Goal: Task Accomplishment & Management: Manage account settings

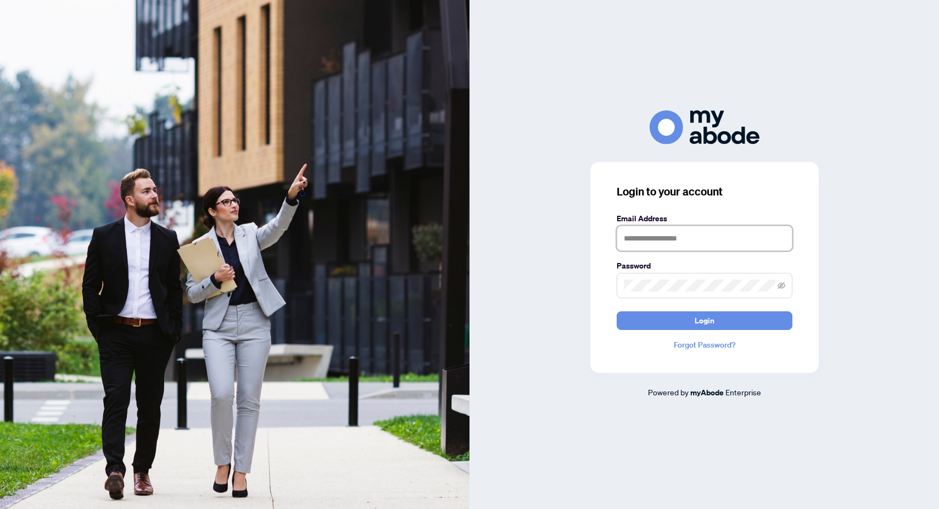
click at [666, 241] on input "text" at bounding box center [705, 238] width 176 height 25
type input "**********"
click at [617, 311] on button "Login" at bounding box center [705, 320] width 176 height 19
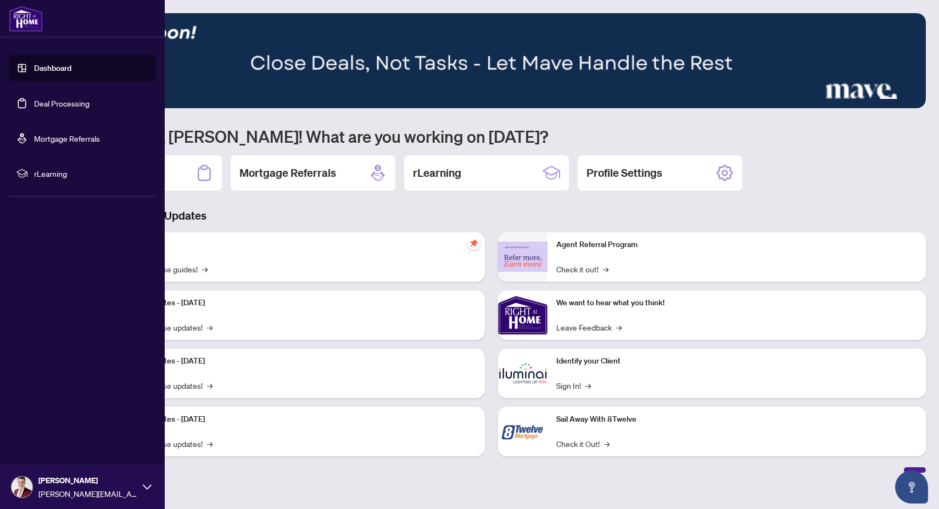
click at [34, 107] on link "Deal Processing" at bounding box center [61, 103] width 55 height 10
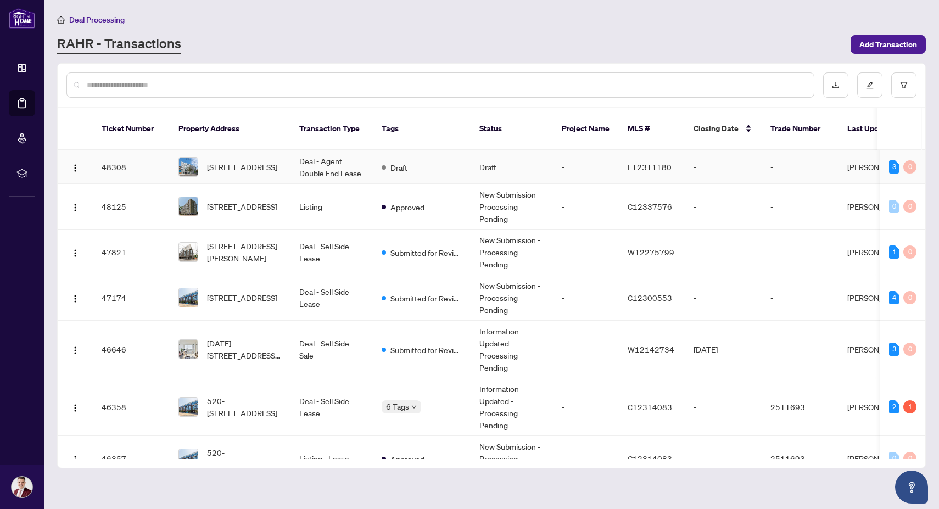
click at [336, 155] on td "Deal - Agent Double End Lease" at bounding box center [331, 166] width 82 height 33
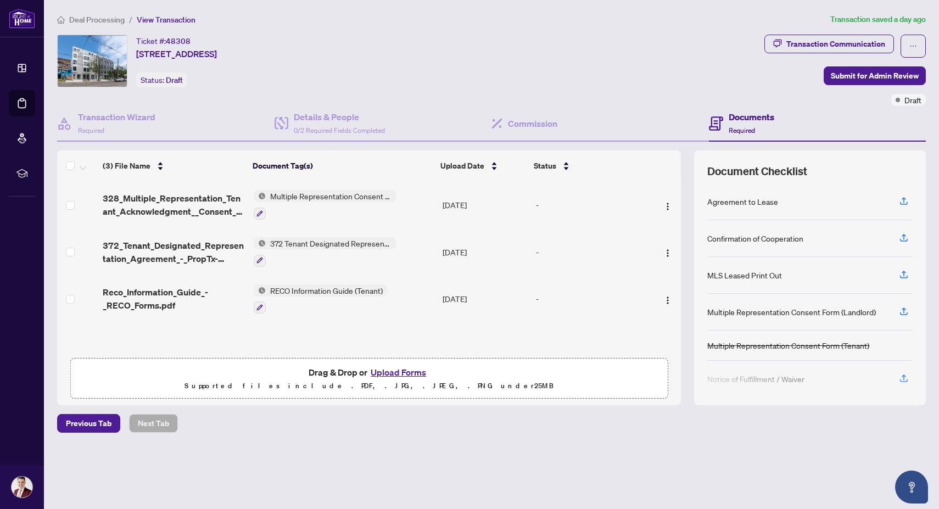
scroll to position [1, 0]
click at [536, 72] on div "Ticket #: 48308 401-1598 Queen St, Toronto, Ontario M4L 1E5, Canada Status: Dra…" at bounding box center [408, 61] width 703 height 53
click at [102, 23] on span "Deal Processing" at bounding box center [96, 20] width 55 height 10
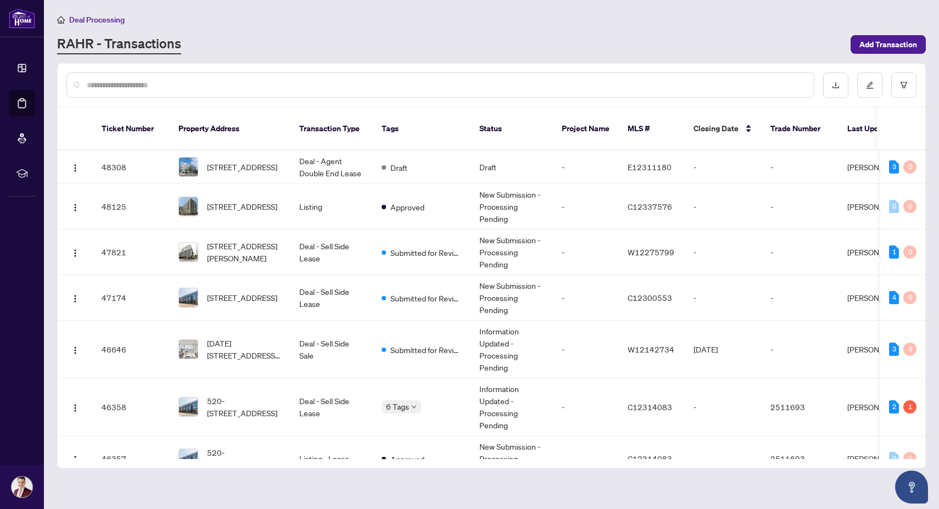
click at [502, 76] on div at bounding box center [440, 84] width 748 height 25
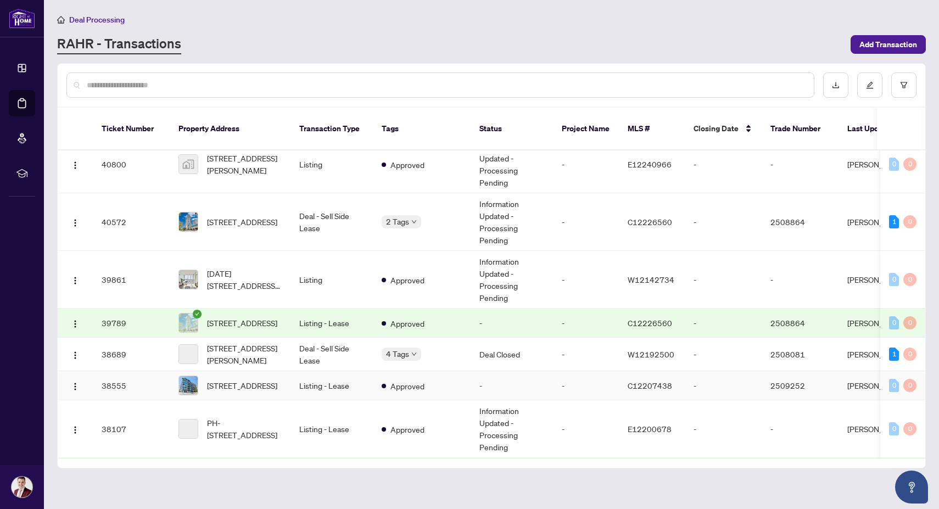
scroll to position [943, 0]
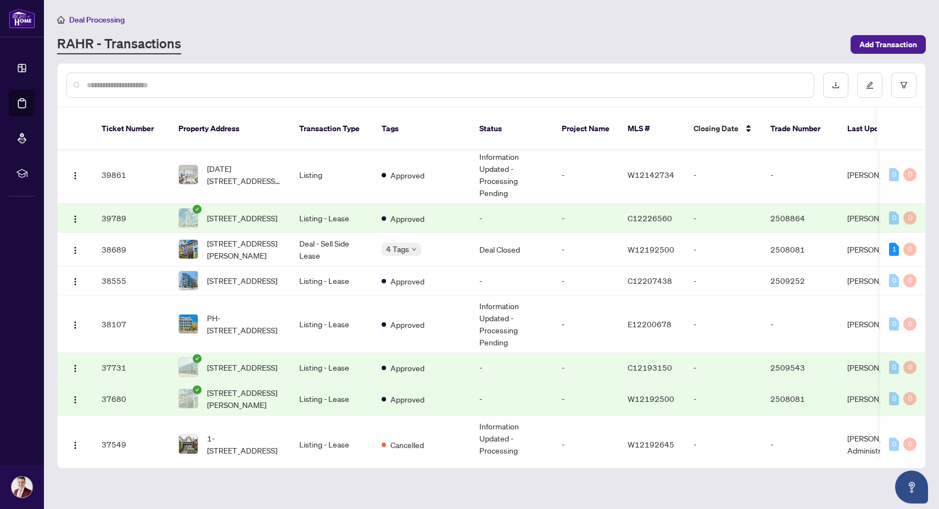
click at [267, 414] on td "81 Cormier Hts, Toronto, Ontario M8Z 0B6, Canada" at bounding box center [230, 398] width 121 height 33
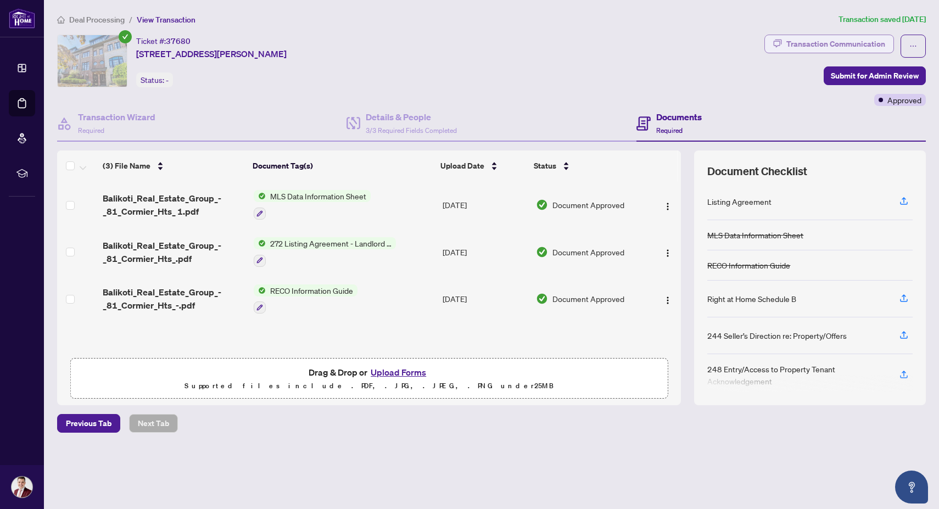
click at [851, 47] on div "Transaction Communication" at bounding box center [835, 44] width 99 height 18
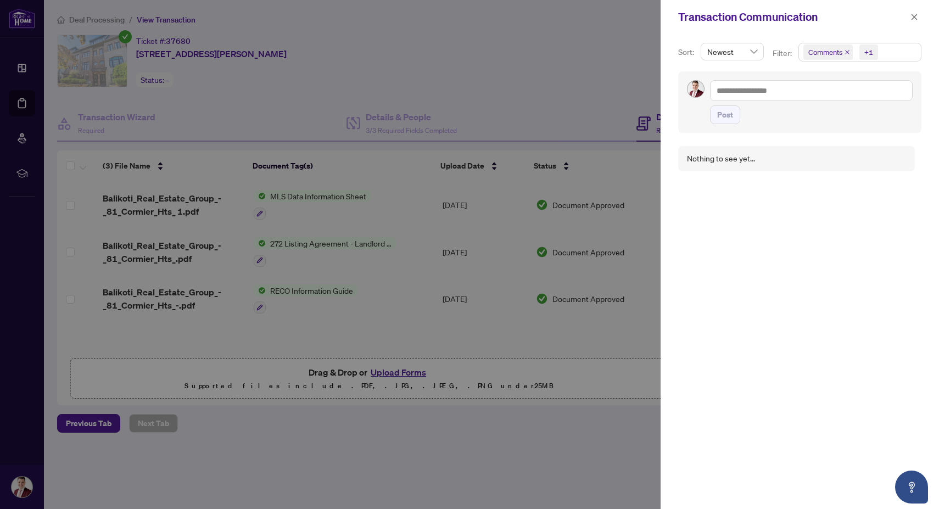
click at [540, 75] on div at bounding box center [469, 254] width 939 height 509
click at [116, 21] on div at bounding box center [469, 254] width 939 height 509
click at [96, 14] on div at bounding box center [469, 254] width 939 height 509
click at [513, 97] on div at bounding box center [469, 254] width 939 height 509
click at [915, 14] on icon "close" at bounding box center [914, 17] width 8 height 8
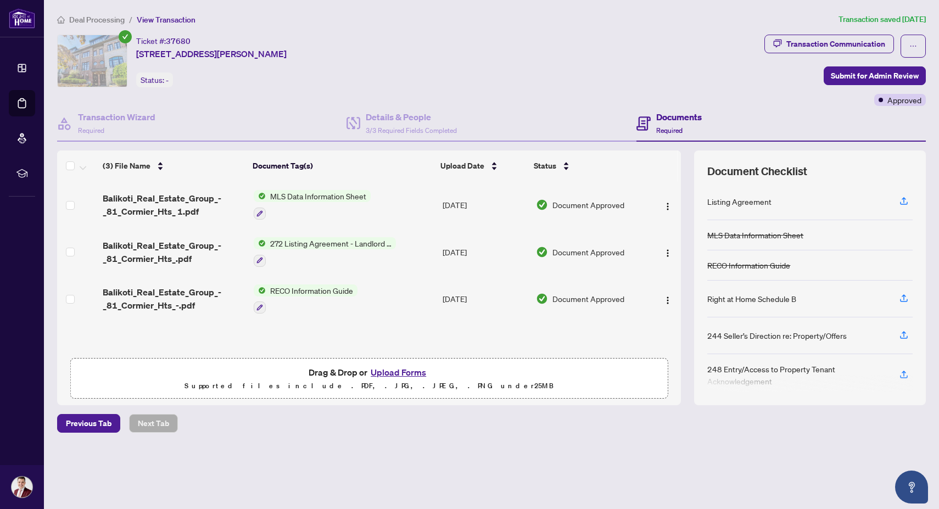
click at [111, 20] on span "Deal Processing" at bounding box center [96, 20] width 55 height 10
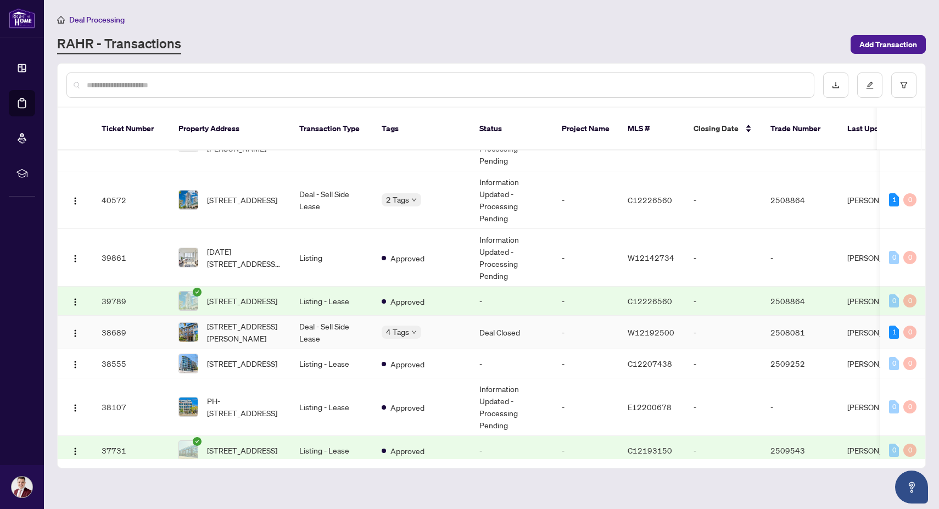
scroll to position [860, 0]
click at [266, 327] on span "81 Cormier Hts, Toronto, Ontario M8Z 0B6, Canada" at bounding box center [244, 332] width 75 height 24
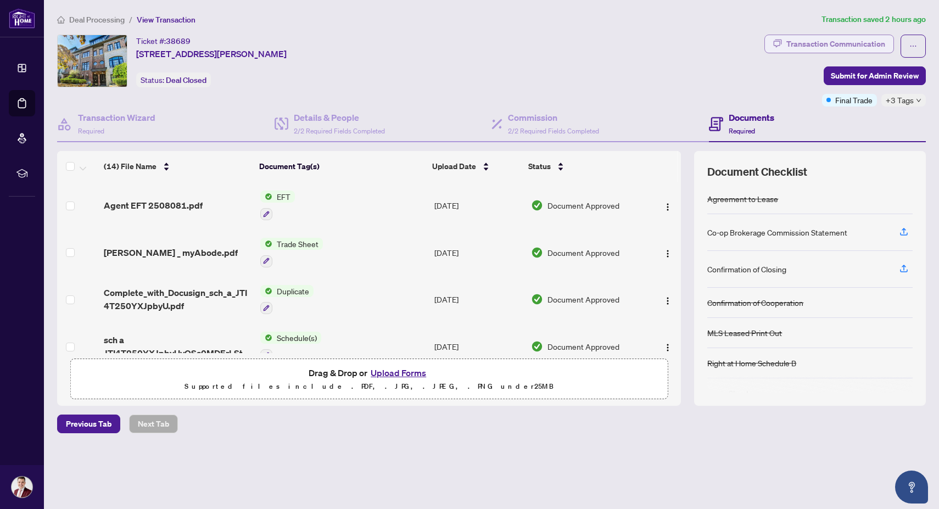
click at [809, 44] on div "Transaction Communication" at bounding box center [835, 44] width 99 height 18
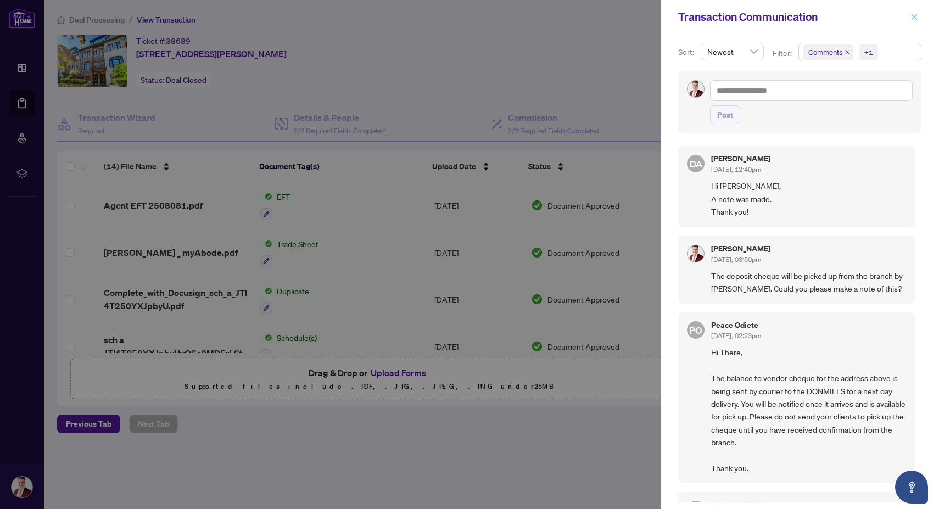
click at [913, 20] on icon "close" at bounding box center [914, 17] width 8 height 8
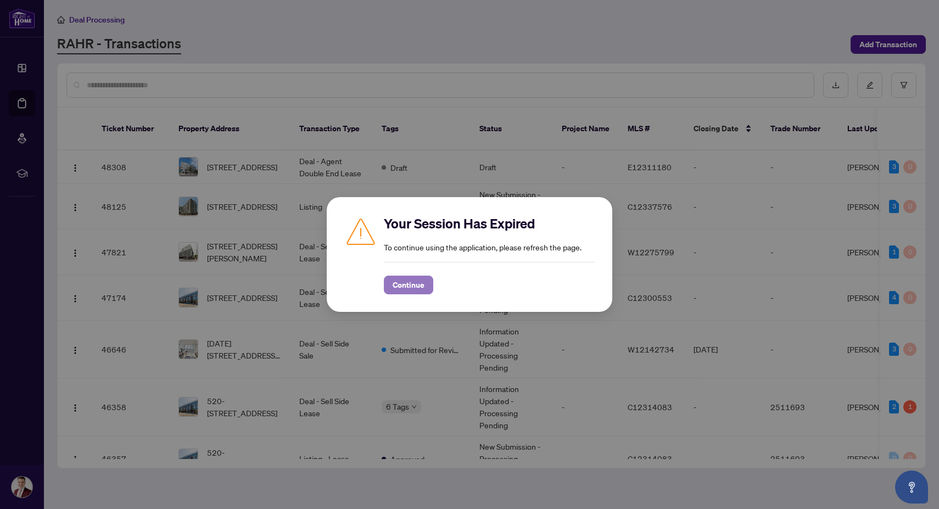
click at [416, 281] on span "Continue" at bounding box center [409, 285] width 32 height 18
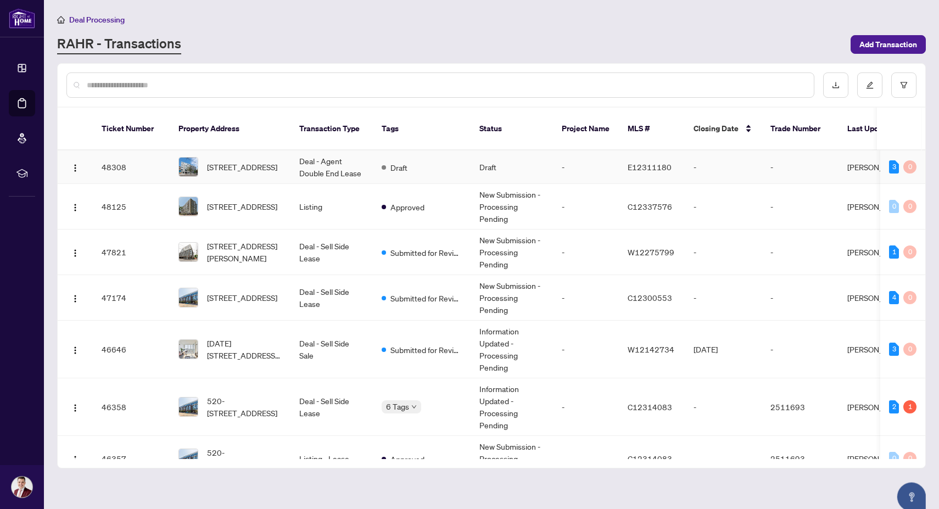
click at [373, 154] on td "Draft" at bounding box center [422, 166] width 98 height 33
